Goal: Task Accomplishment & Management: Complete application form

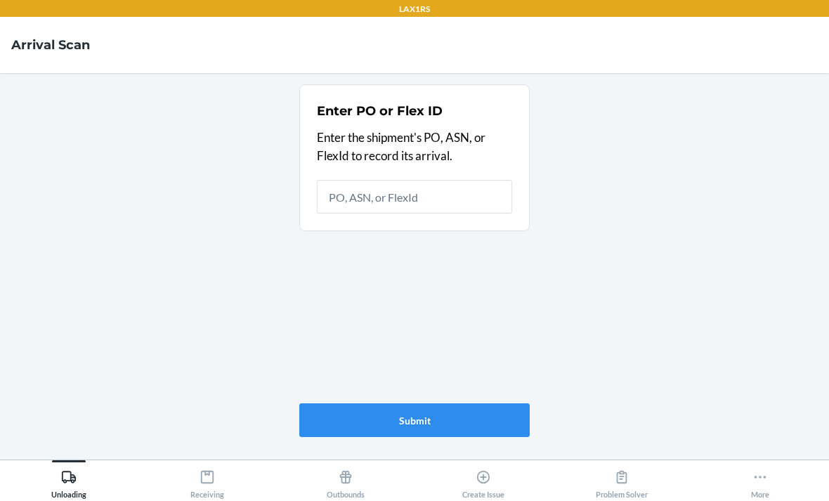
scroll to position [45, 0]
click at [494, 475] on div "Create Issue" at bounding box center [483, 481] width 42 height 35
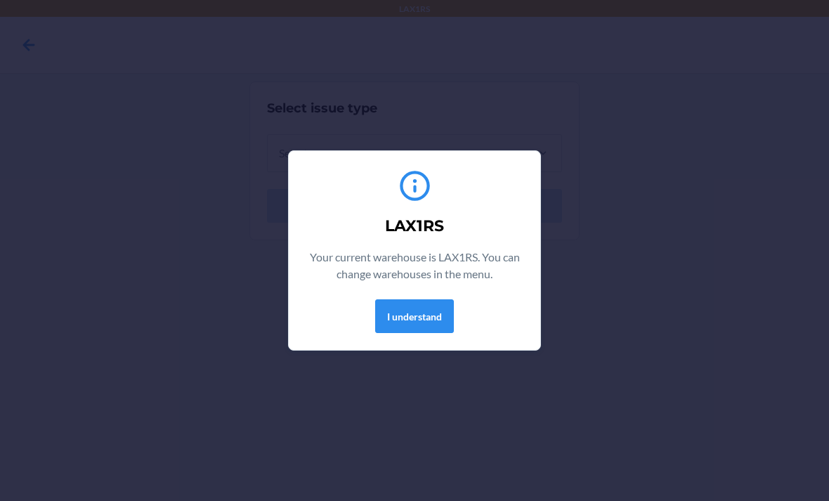
click at [442, 315] on button "I understand" at bounding box center [414, 316] width 79 height 34
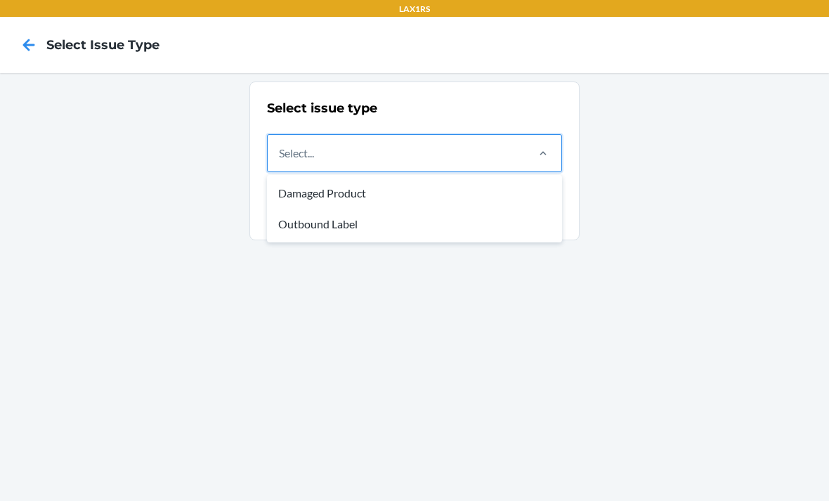
click at [411, 184] on div "Damaged Product" at bounding box center [414, 193] width 289 height 31
click at [280, 162] on input "option Damaged Product focused, 1 of 2. 2 results available. Use Up and Down to…" at bounding box center [279, 153] width 1 height 17
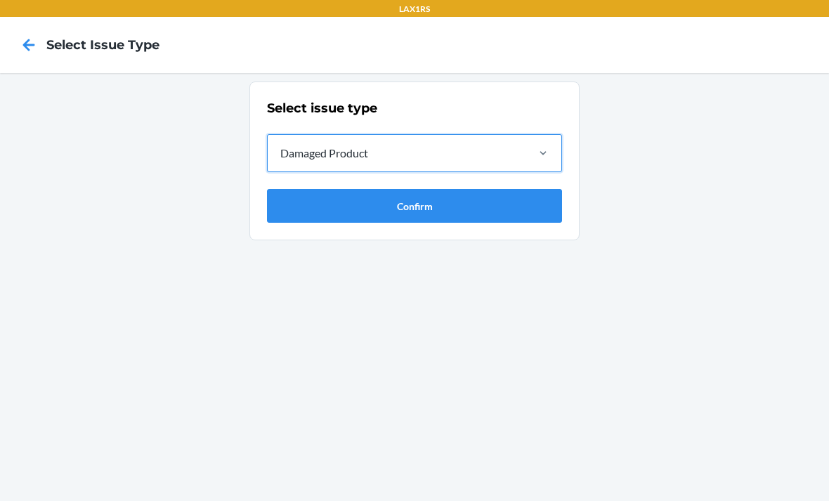
click at [461, 199] on button "Confirm" at bounding box center [414, 206] width 295 height 34
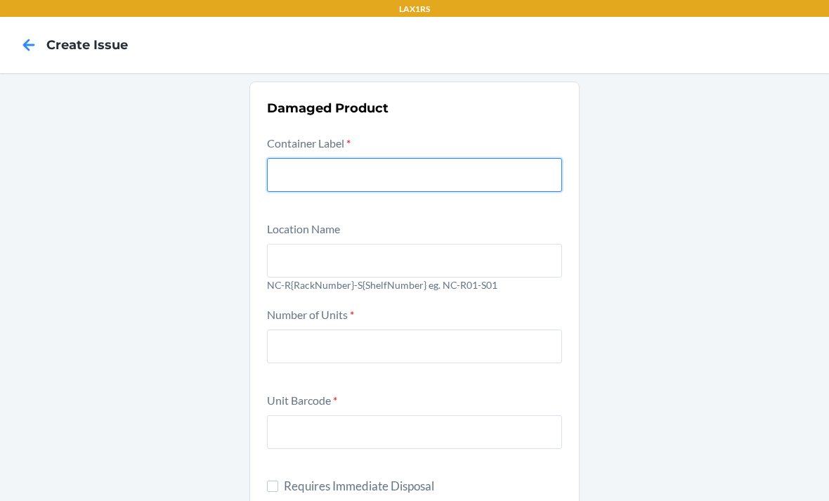
click at [474, 183] on input "text" at bounding box center [414, 175] width 295 height 34
type input "9"
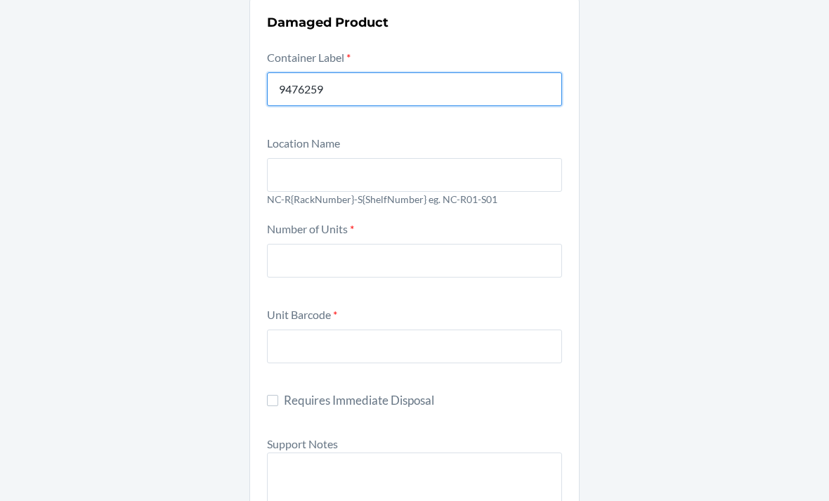
scroll to position [105, 0]
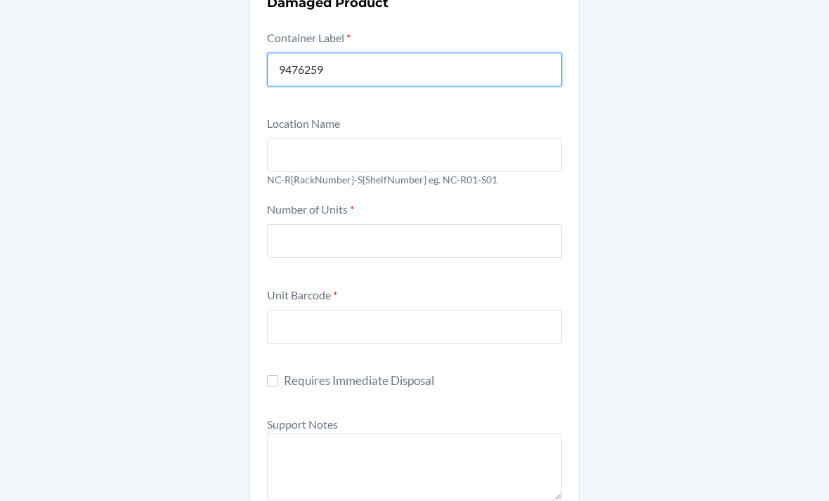
type input "9476259"
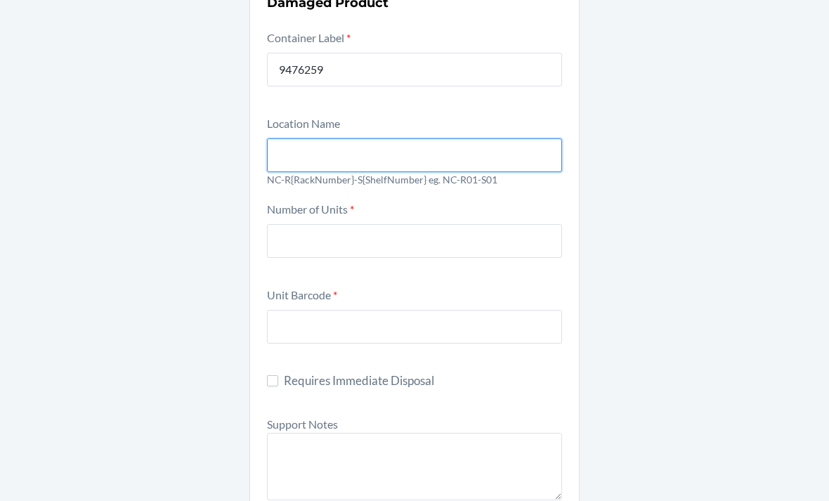
click at [391, 148] on input "text" at bounding box center [414, 155] width 295 height 34
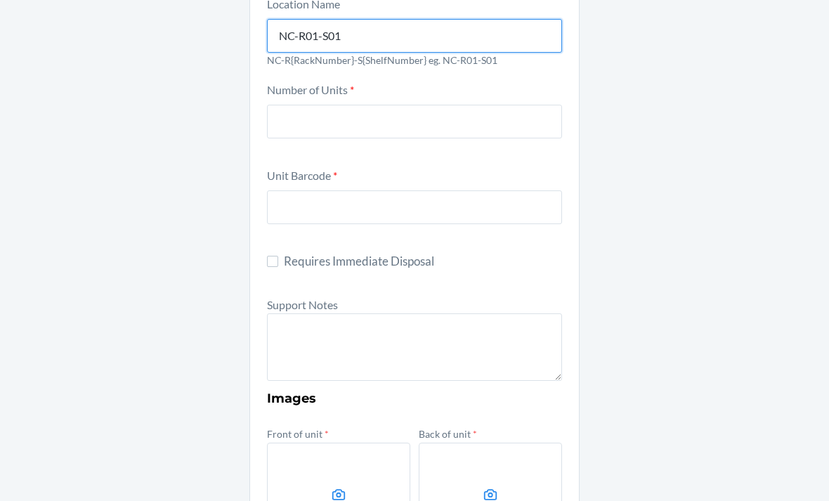
scroll to position [246, 0]
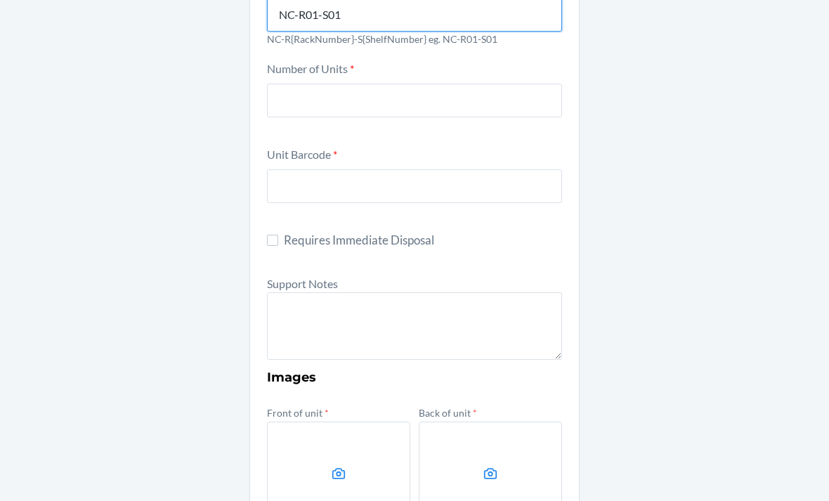
type input "NC-R01-S01"
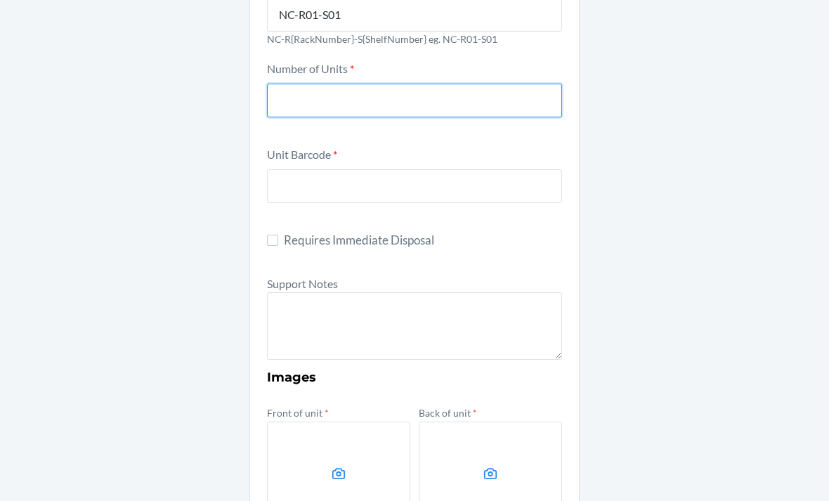
click at [410, 90] on input "number" at bounding box center [414, 101] width 295 height 34
type input "5"
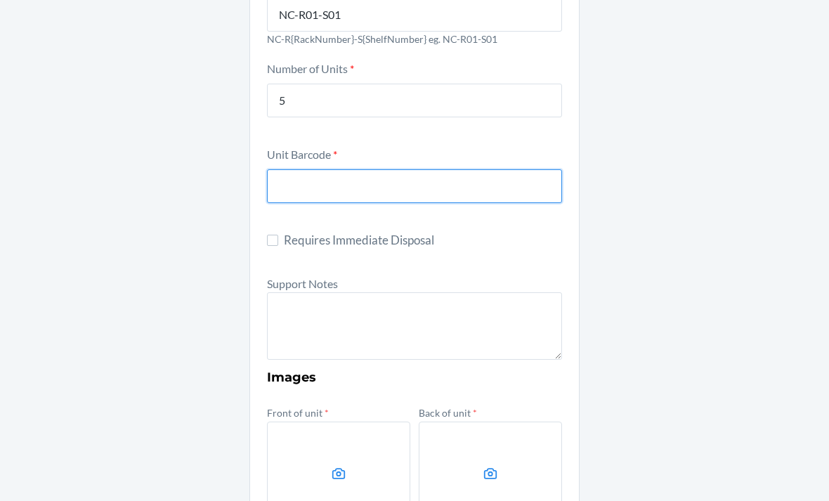
click at [430, 175] on input "text" at bounding box center [414, 186] width 295 height 34
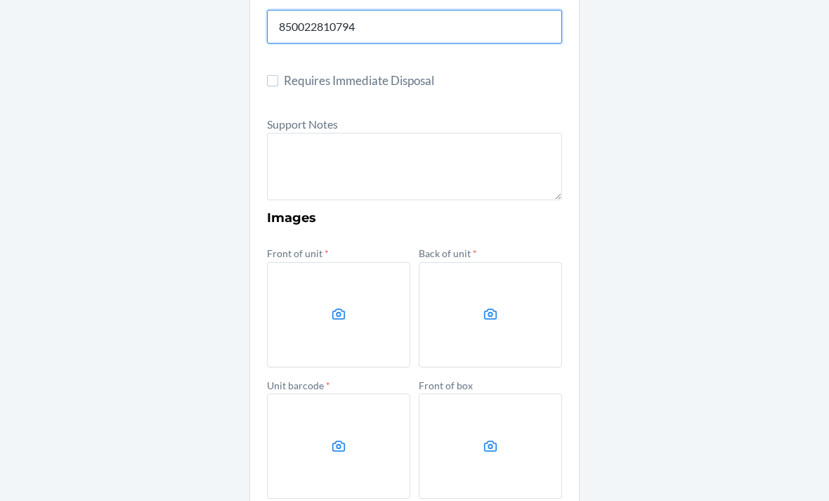
scroll to position [407, 0]
type input "850022810794"
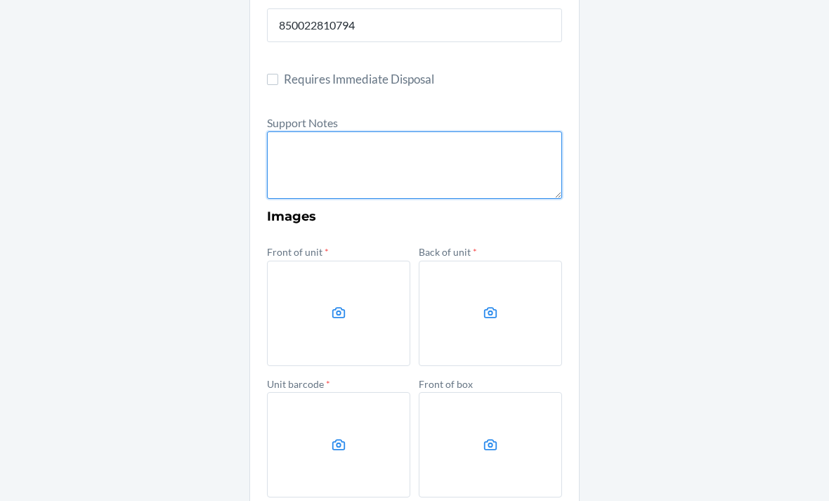
click at [434, 159] on textarea at bounding box center [414, 164] width 295 height 67
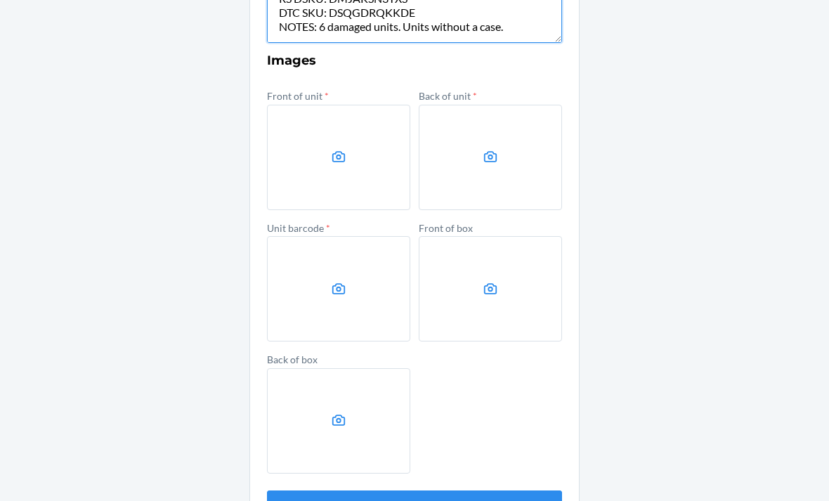
scroll to position [559, 0]
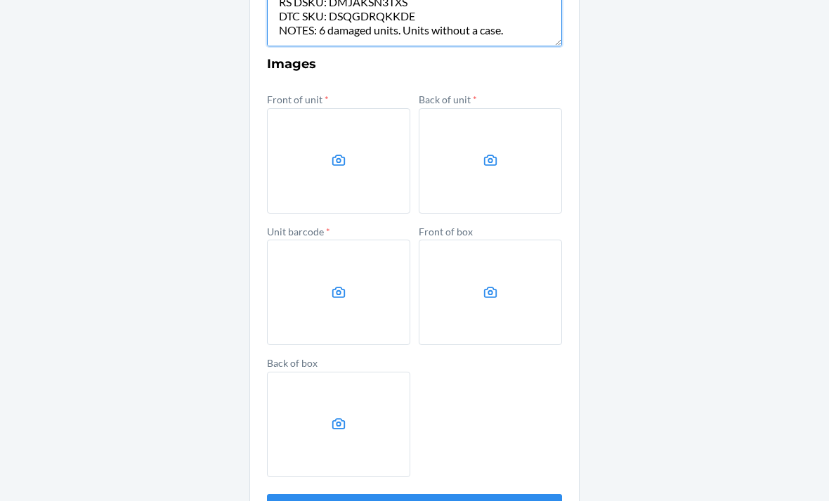
type textarea "FROM RESERVE STORAGE RS DSKU: DMJAKSN3TXS DTC SKU: DSQGDRQKKDE NOTES: 6 damaged…"
click at [334, 175] on label at bounding box center [338, 160] width 143 height 105
click at [0, 0] on input "file" at bounding box center [0, 0] width 0 height 0
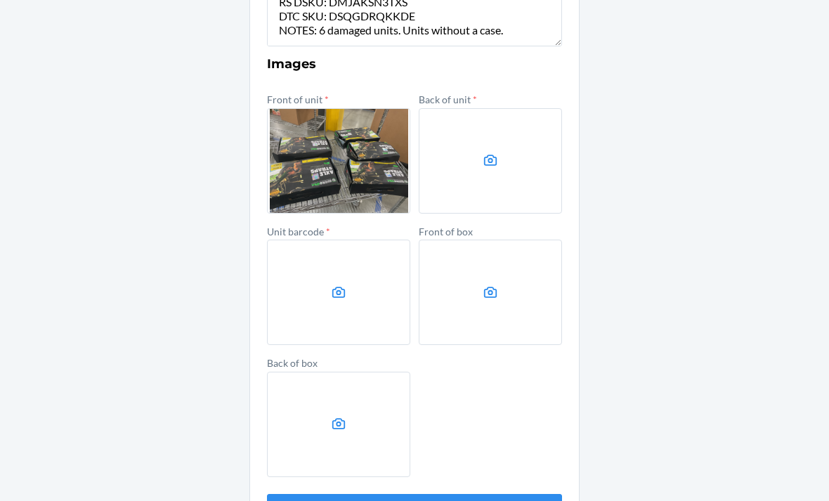
click at [508, 177] on label at bounding box center [490, 160] width 143 height 105
click at [0, 0] on input "file" at bounding box center [0, 0] width 0 height 0
click at [371, 304] on label at bounding box center [338, 292] width 143 height 105
click at [0, 0] on input "file" at bounding box center [0, 0] width 0 height 0
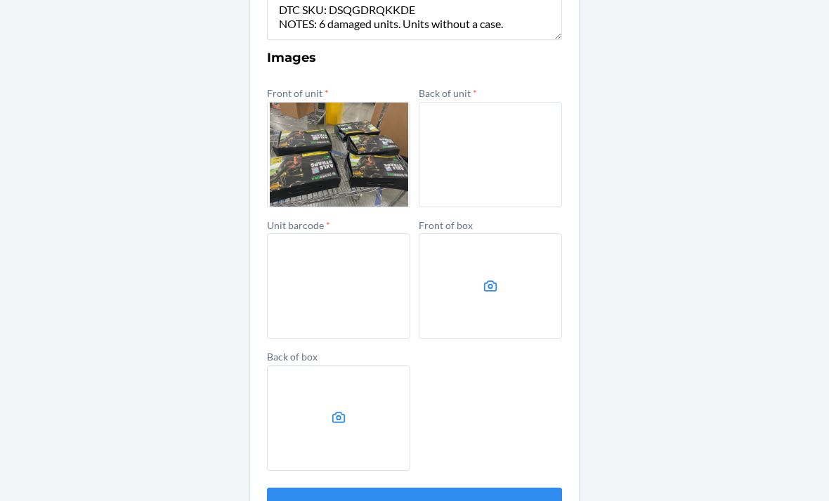
scroll to position [565, 0]
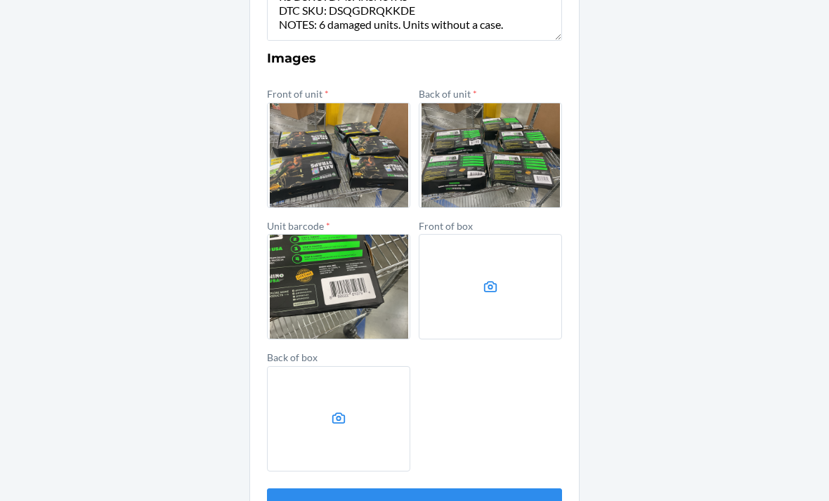
click at [542, 488] on button "Submit" at bounding box center [414, 505] width 295 height 34
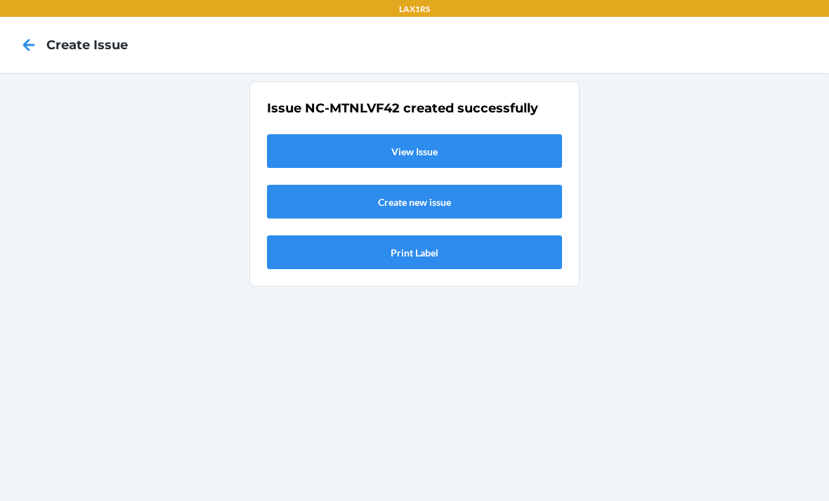
click at [494, 145] on link "View Issue" at bounding box center [414, 151] width 295 height 34
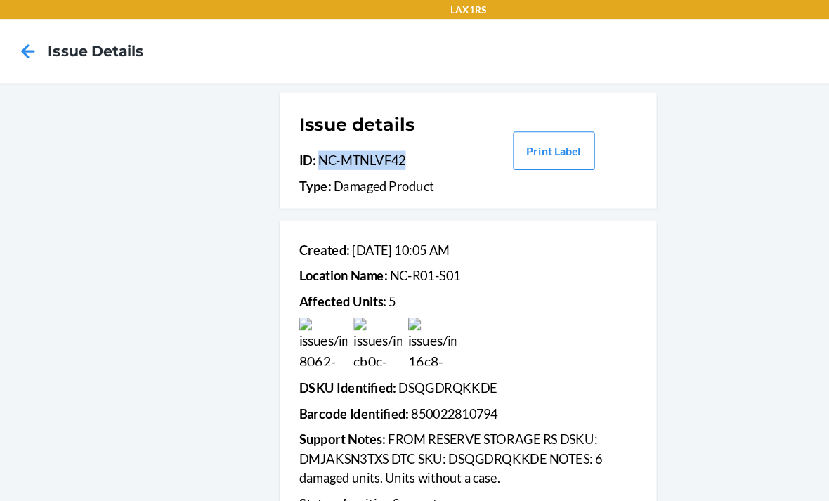
click at [30, 37] on icon at bounding box center [29, 45] width 24 height 24
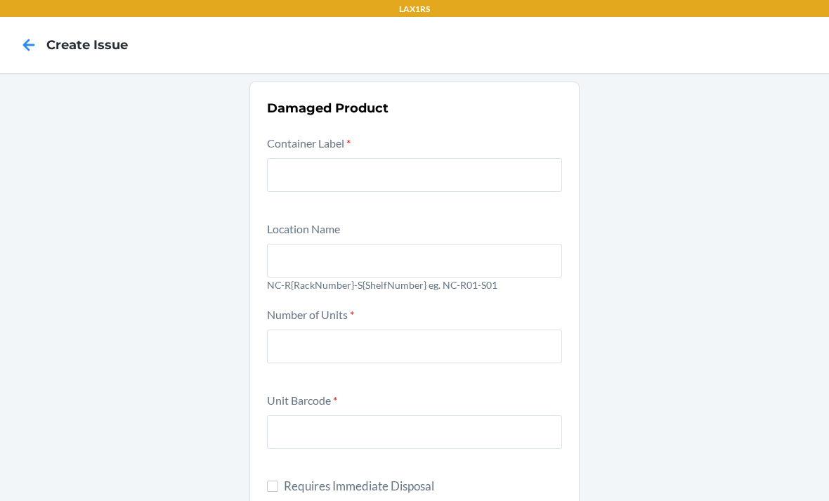
click at [29, 48] on icon at bounding box center [29, 45] width 24 height 24
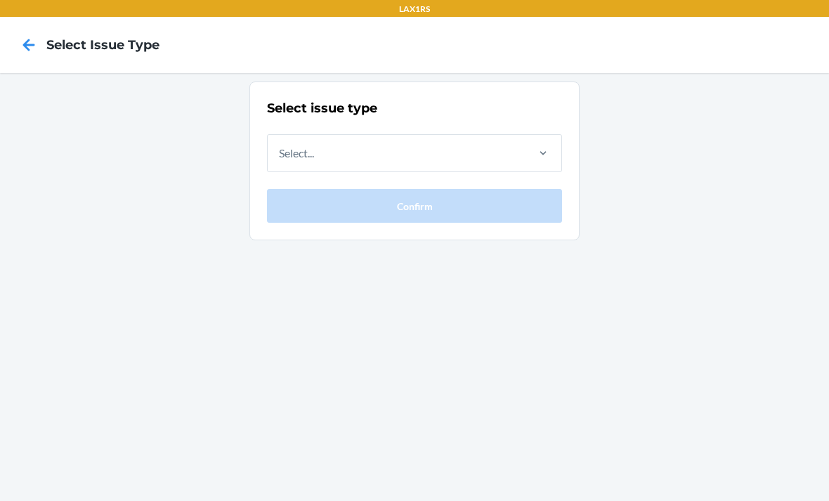
click at [26, 48] on icon at bounding box center [29, 45] width 12 height 12
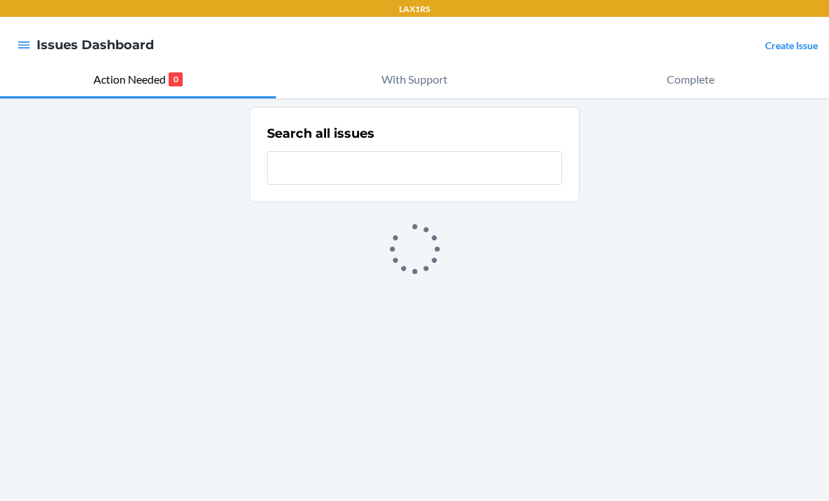
click at [29, 46] on icon "button" at bounding box center [24, 45] width 14 height 14
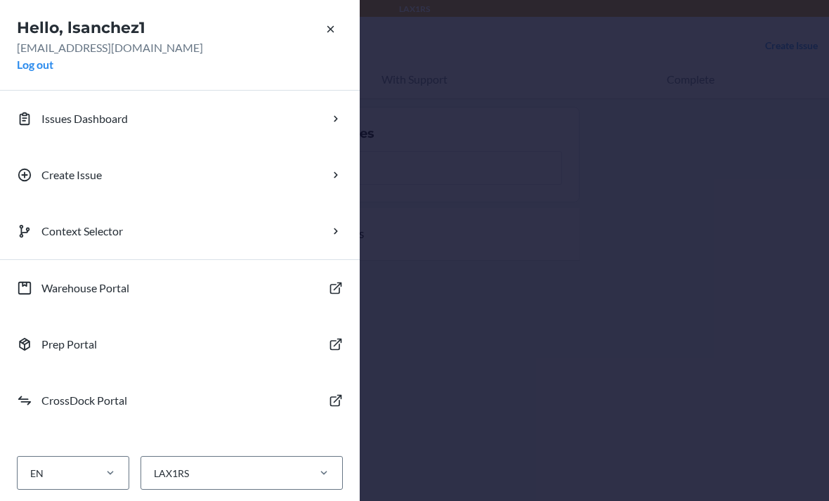
scroll to position [45, 0]
click at [35, 65] on button "Log out" at bounding box center [35, 64] width 37 height 17
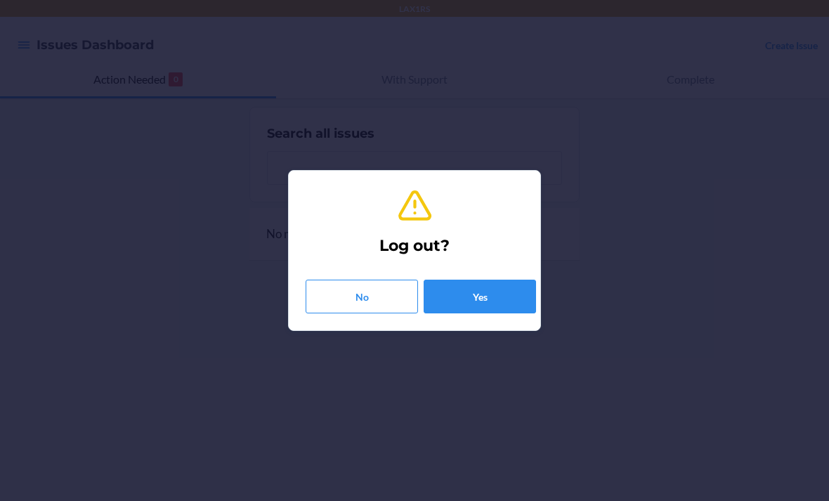
click at [519, 291] on button "Yes" at bounding box center [480, 297] width 112 height 34
